Goal: Task Accomplishment & Management: Manage account settings

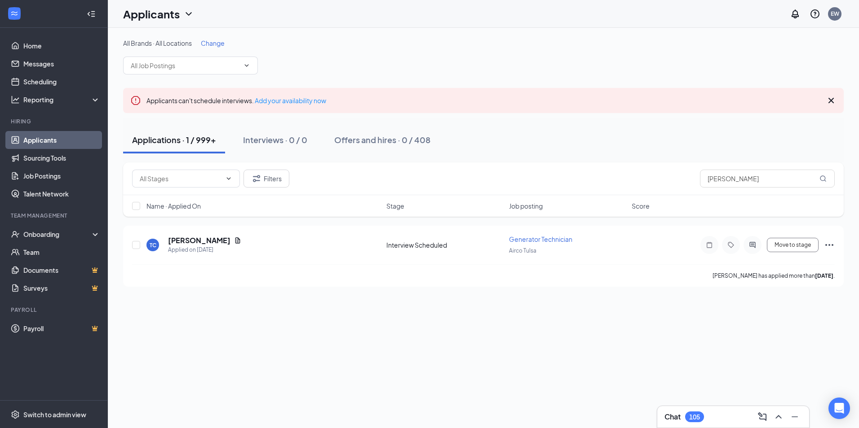
click at [464, 291] on div "All Brands · All Locations Change Applicants can't schedule interviews. Add you…" at bounding box center [483, 163] width 751 height 270
click at [797, 244] on button "Move to stage" at bounding box center [793, 245] width 52 height 14
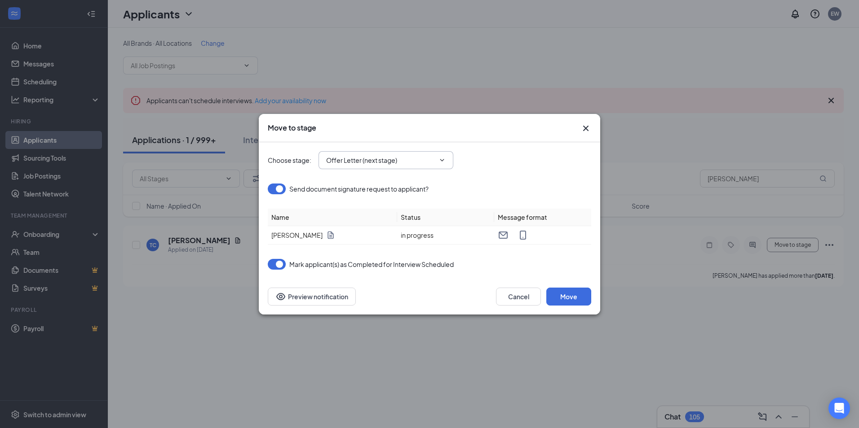
click at [364, 167] on span "Offer Letter (next stage)" at bounding box center [385, 160] width 135 height 18
click at [372, 161] on input "Offer Letter (next stage)" at bounding box center [380, 160] width 109 height 10
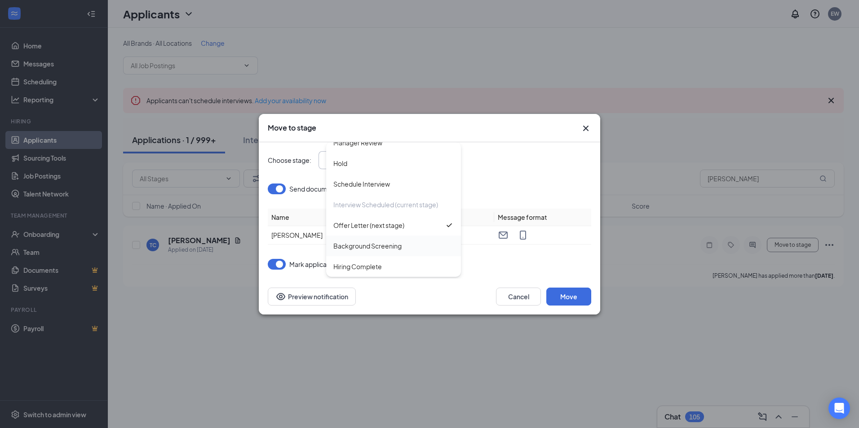
click at [382, 242] on div "Background Screening" at bounding box center [367, 246] width 68 height 10
type input "Background Screening"
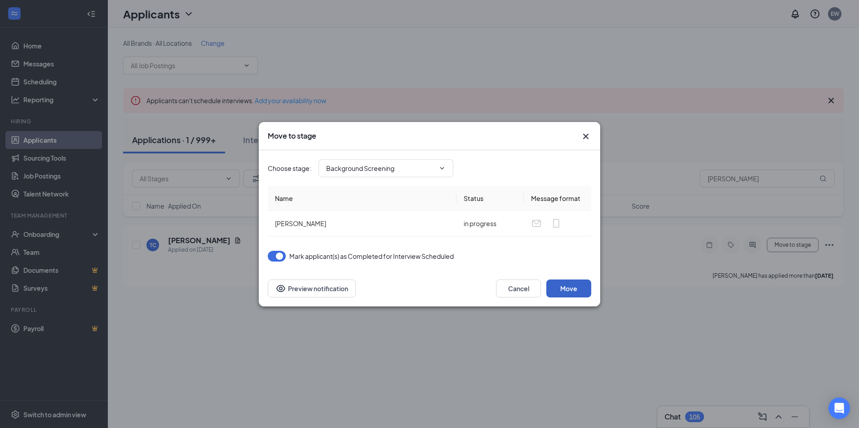
click at [566, 290] on button "Move" at bounding box center [568, 289] width 45 height 18
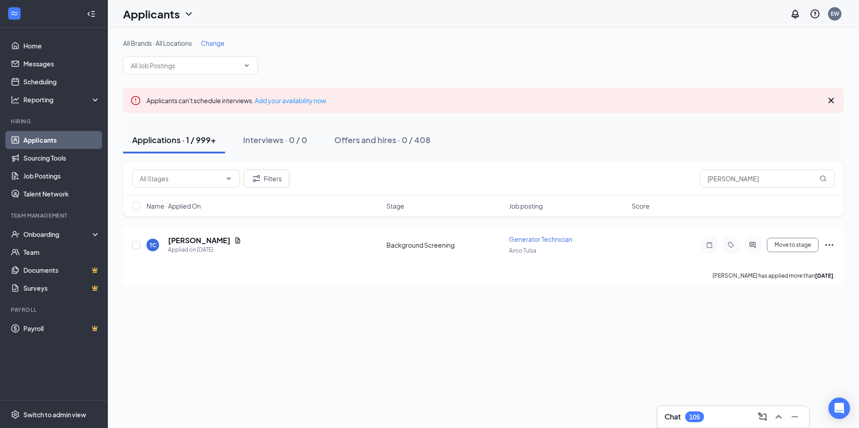
click at [497, 77] on div "All Brands · All Locations Change Applicants can't schedule interviews. Add you…" at bounding box center [483, 163] width 720 height 248
click at [224, 40] on span "Change" at bounding box center [213, 43] width 24 height 8
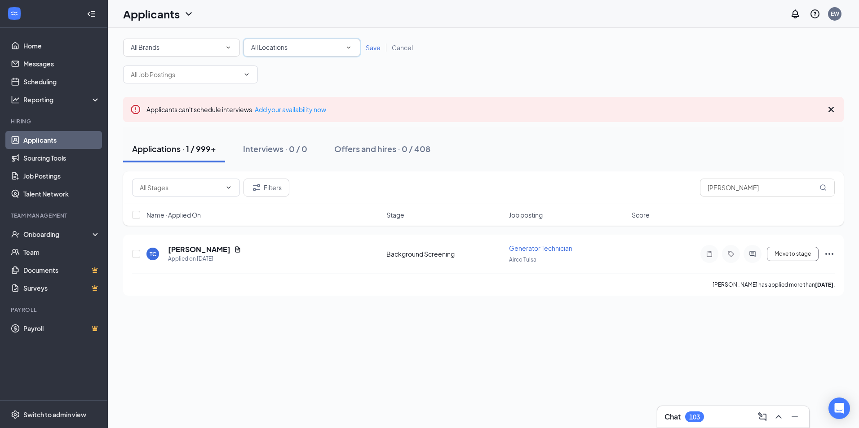
click at [327, 50] on div "All Locations" at bounding box center [302, 47] width 102 height 11
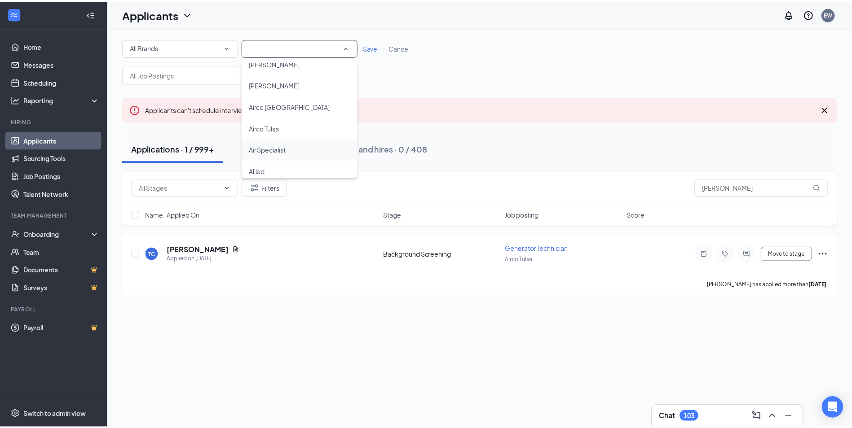
scroll to position [135, 0]
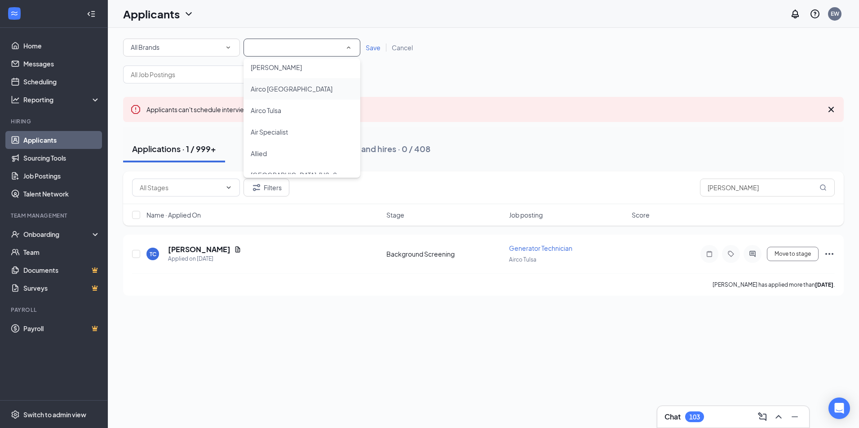
click at [298, 82] on li "Airco [GEOGRAPHIC_DATA]" at bounding box center [301, 89] width 117 height 22
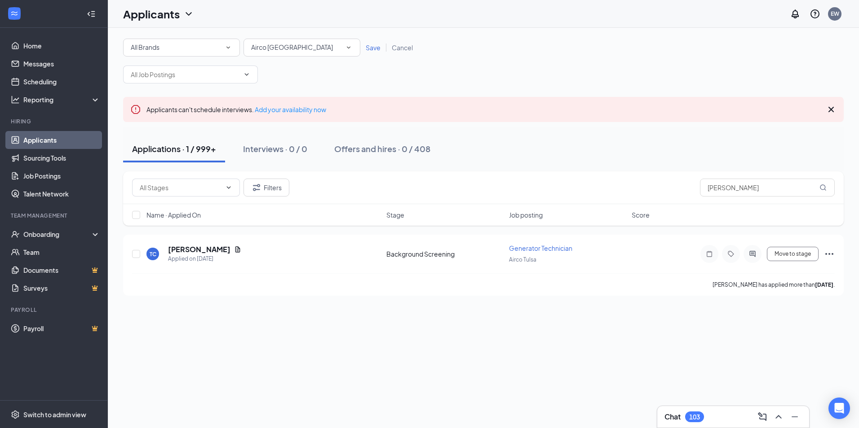
click at [344, 399] on div "All Brands All Brands All Locations Airco [GEOGRAPHIC_DATA] Save Cancel Applica…" at bounding box center [483, 228] width 751 height 401
drag, startPoint x: 653, startPoint y: 183, endPoint x: 493, endPoint y: 178, distance: 159.5
click at [493, 178] on div "Filters [PERSON_NAME]" at bounding box center [483, 188] width 720 height 33
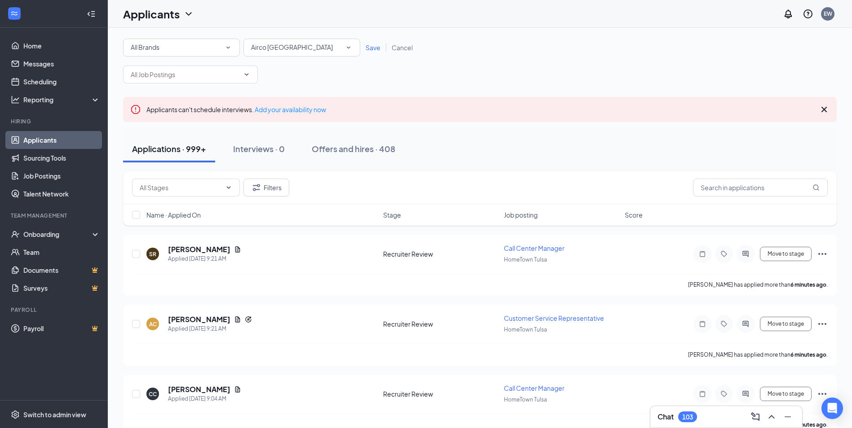
click at [370, 44] on span "Save" at bounding box center [373, 48] width 15 height 8
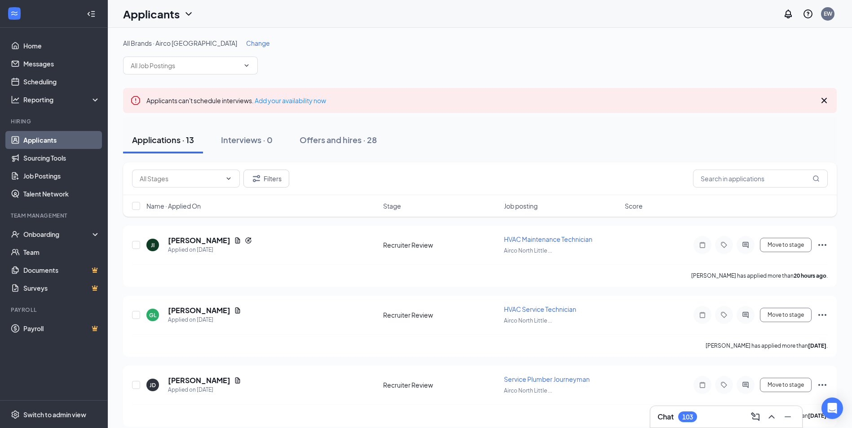
click at [242, 48] on div "All Brands · Airco [GEOGRAPHIC_DATA] Change" at bounding box center [480, 57] width 714 height 36
click at [246, 44] on span "Change" at bounding box center [258, 43] width 24 height 8
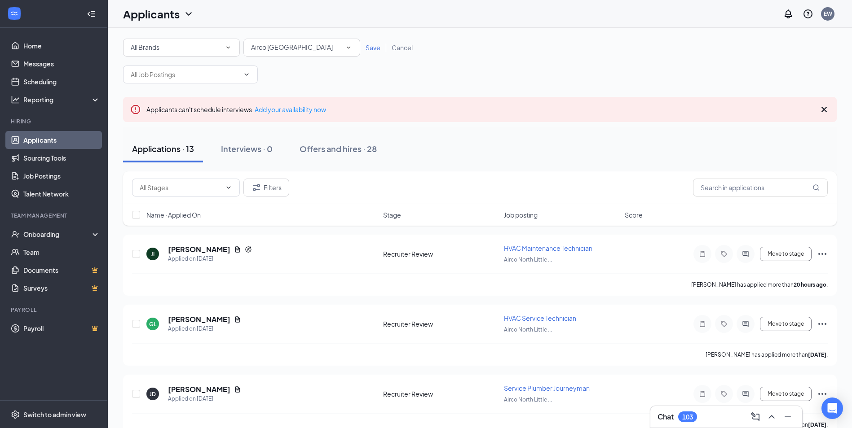
click at [329, 51] on div "Airco [GEOGRAPHIC_DATA]" at bounding box center [302, 47] width 102 height 11
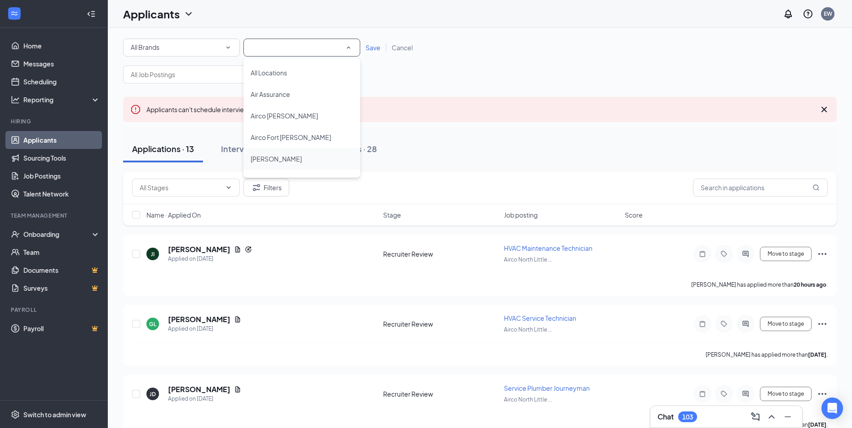
scroll to position [60, 0]
click at [313, 121] on div "[PERSON_NAME]" at bounding box center [302, 120] width 102 height 11
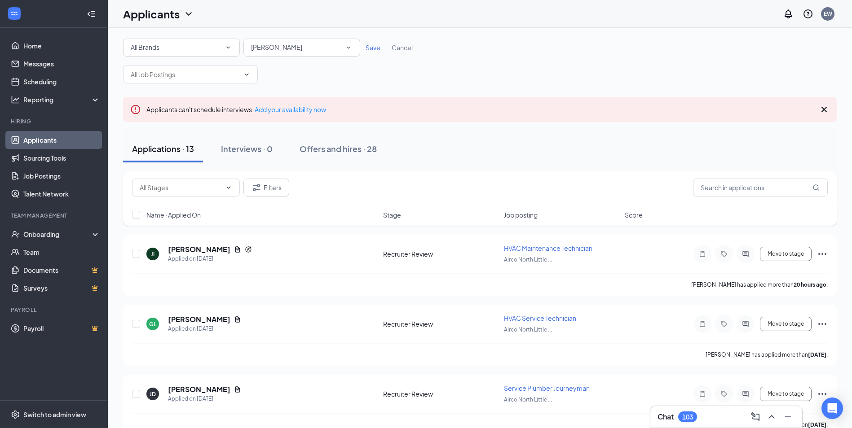
click at [375, 45] on span "Save" at bounding box center [373, 48] width 15 height 8
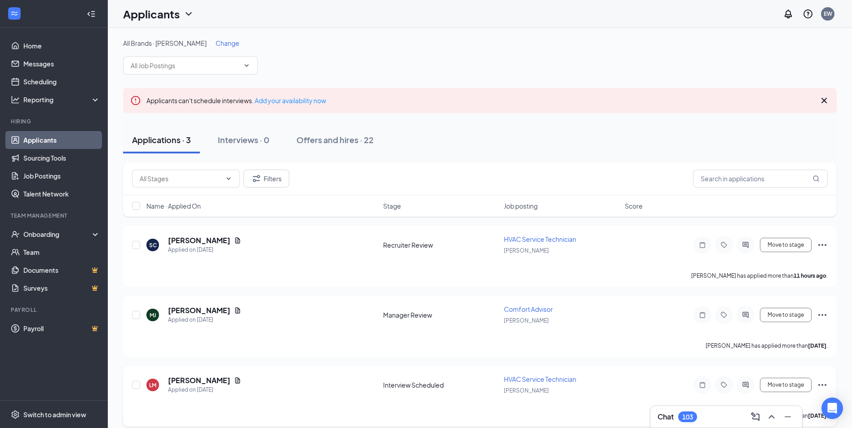
click at [320, 400] on div "[PERSON_NAME] Applied on [DATE] Interview Scheduled HVAC Service Technician [PE…" at bounding box center [480, 390] width 696 height 30
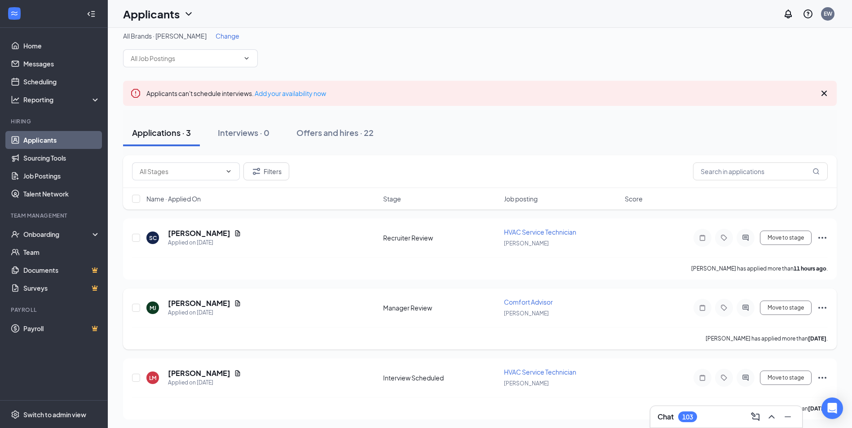
scroll to position [9, 0]
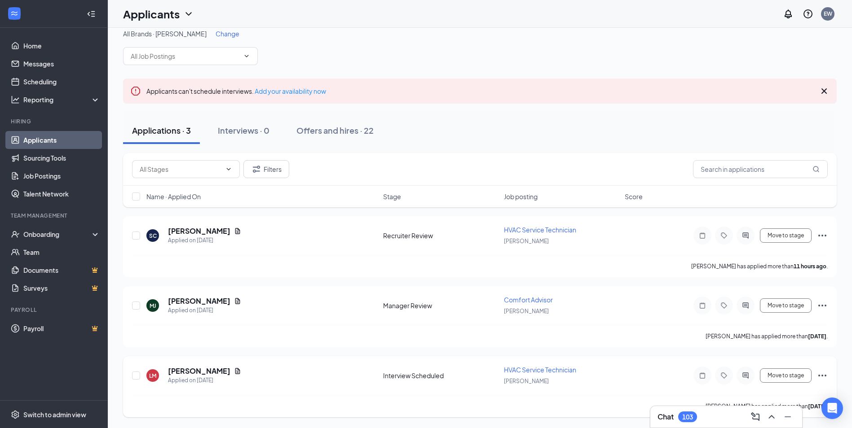
click at [821, 376] on icon "Ellipses" at bounding box center [822, 376] width 11 height 11
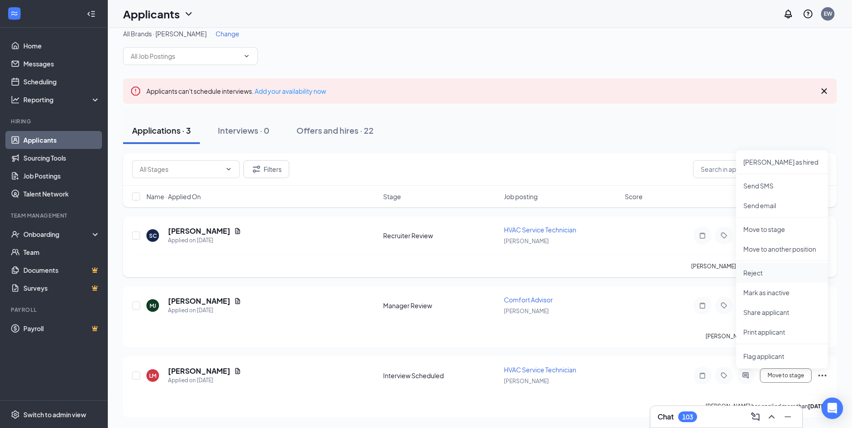
click at [771, 277] on p "Reject" at bounding box center [781, 273] width 77 height 9
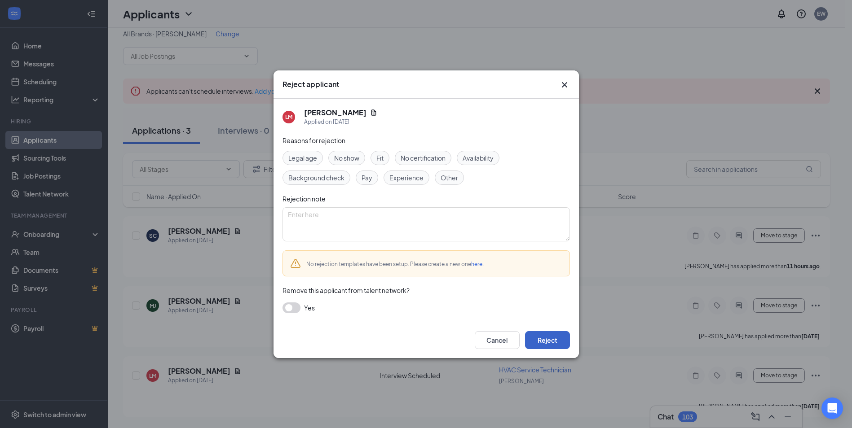
click at [561, 336] on button "Reject" at bounding box center [547, 340] width 45 height 18
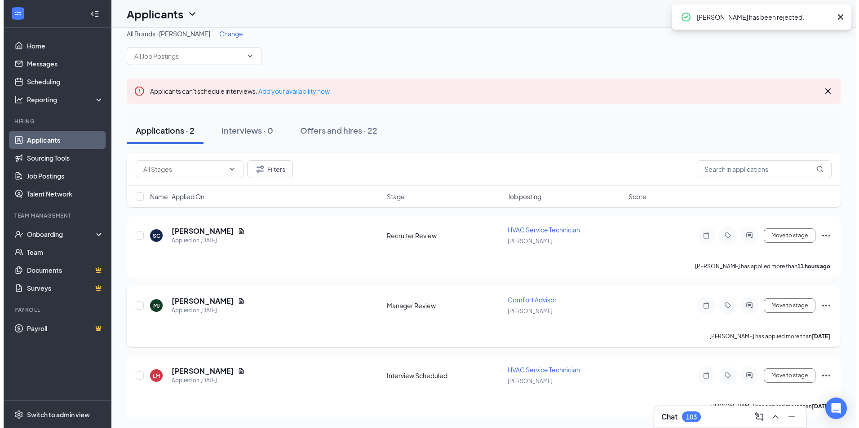
scroll to position [0, 0]
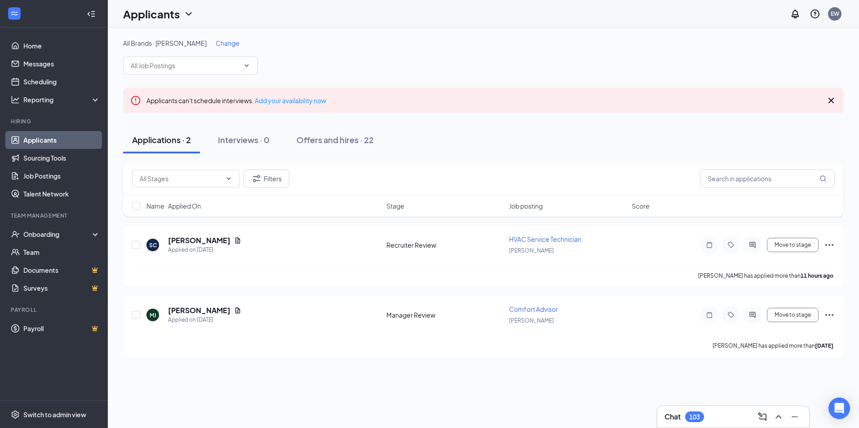
click at [218, 41] on span "Change" at bounding box center [228, 43] width 24 height 8
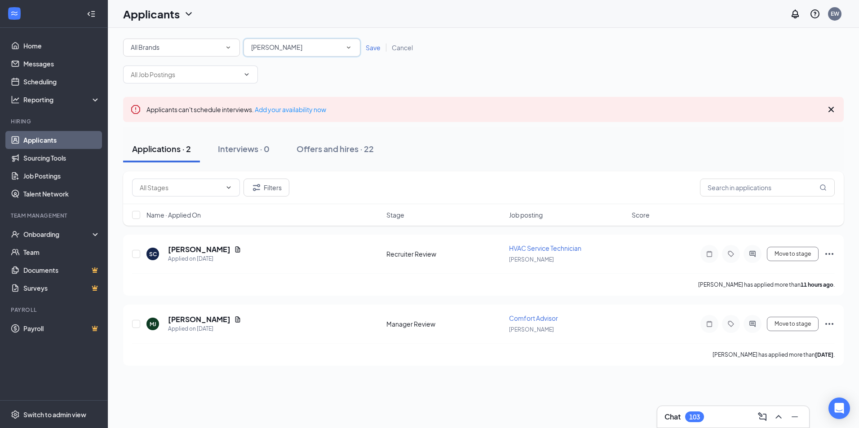
click at [287, 49] on div "[PERSON_NAME]" at bounding box center [302, 47] width 102 height 11
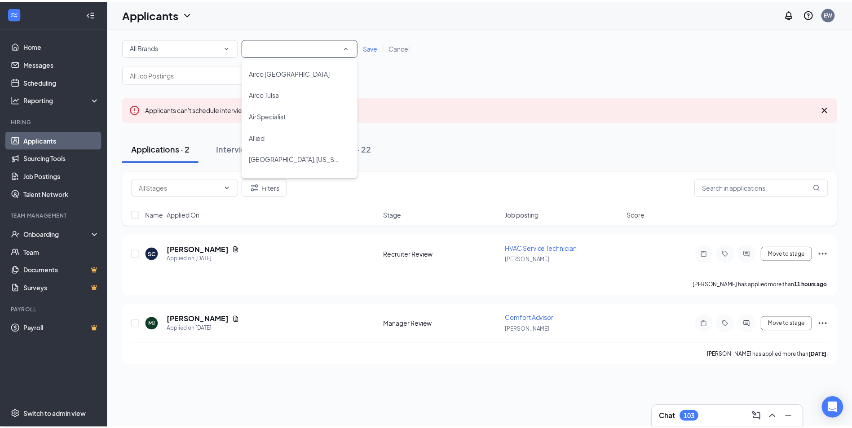
scroll to position [152, 0]
click at [274, 132] on div "Allied" at bounding box center [302, 136] width 102 height 11
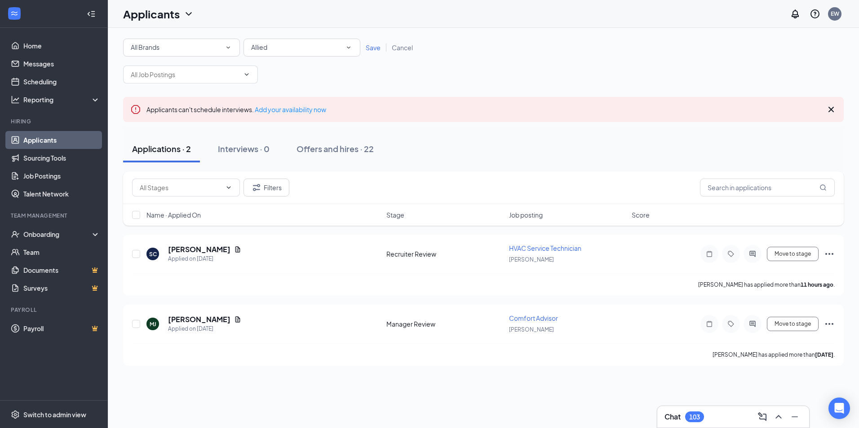
click at [373, 45] on span "Save" at bounding box center [373, 48] width 15 height 8
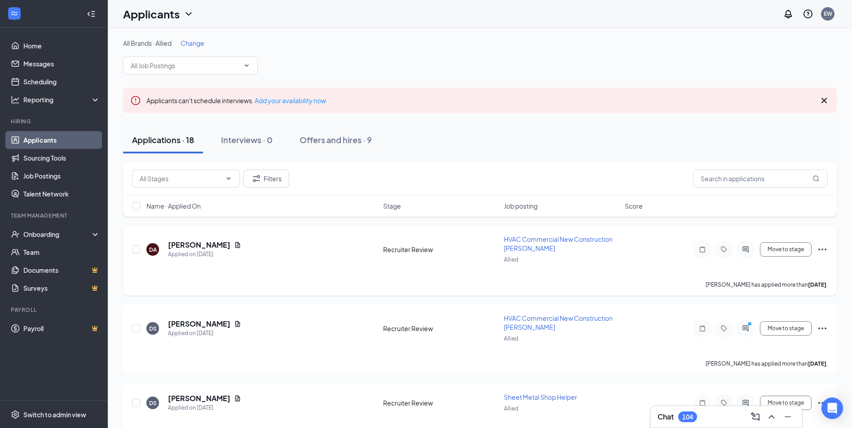
click at [828, 247] on div "DA [PERSON_NAME] Applied on [DATE] Recruiter Review HVAC Commercial New Constru…" at bounding box center [480, 261] width 714 height 70
click at [827, 244] on div "DA [PERSON_NAME] Applied on [DATE] Recruiter Review HVAC Commercial New Constru…" at bounding box center [480, 261] width 714 height 70
click at [825, 248] on icon "Ellipses" at bounding box center [822, 249] width 11 height 11
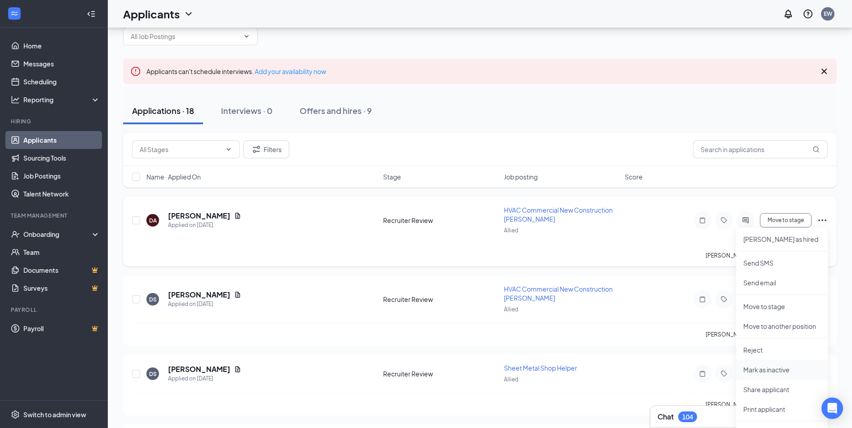
scroll to position [90, 0]
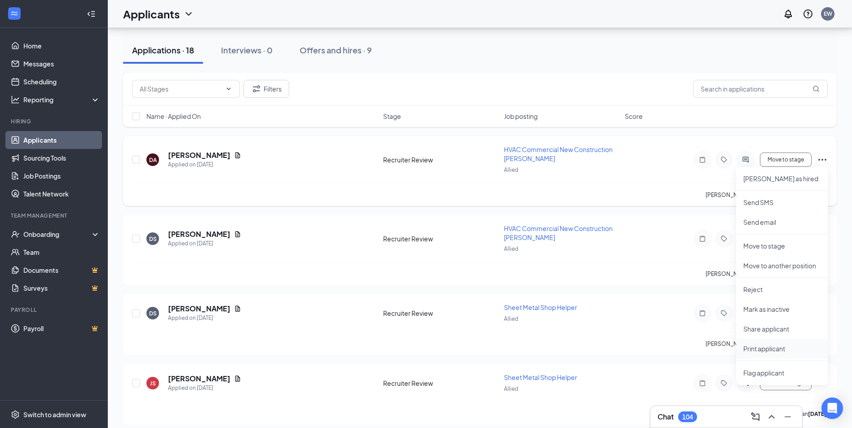
click at [775, 346] on p "Print applicant" at bounding box center [781, 348] width 77 height 9
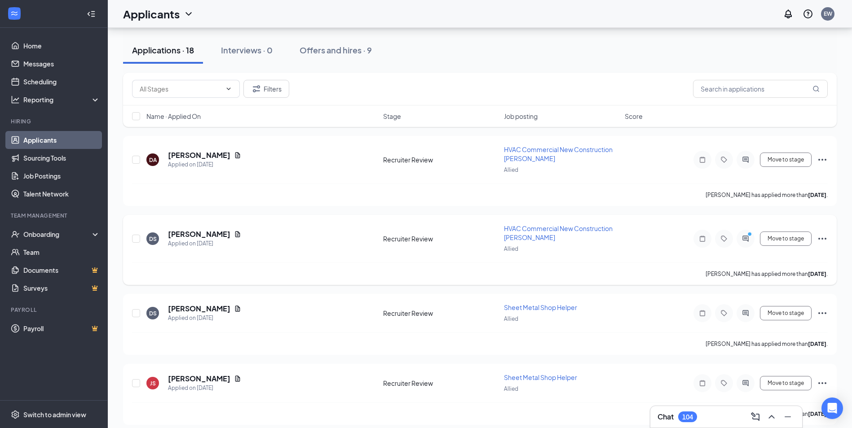
click at [821, 238] on icon "Ellipses" at bounding box center [822, 239] width 11 height 11
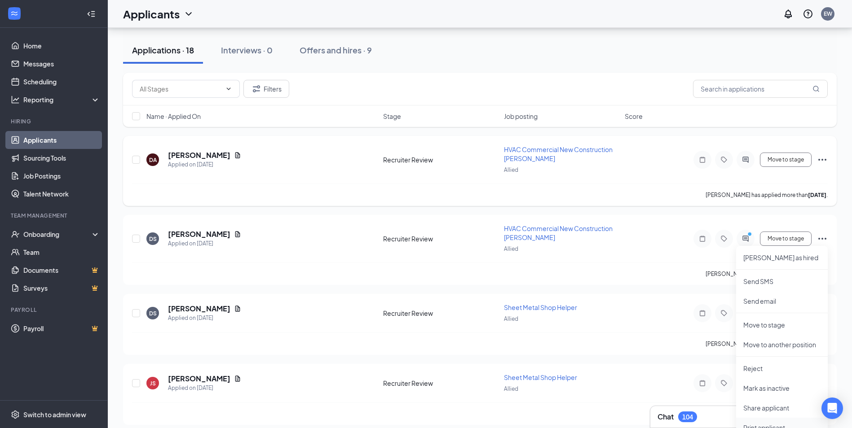
click at [764, 420] on li "Print applicant" at bounding box center [782, 428] width 92 height 20
